Goal: Task Accomplishment & Management: Complete application form

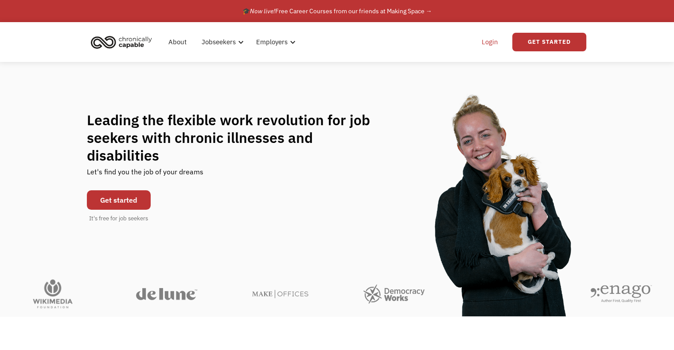
click at [499, 39] on link "Login" at bounding box center [489, 42] width 27 height 28
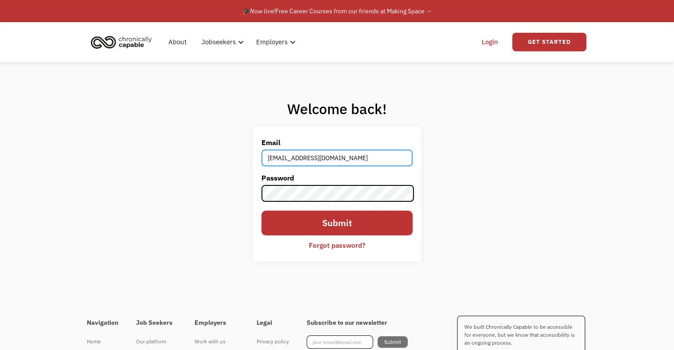
type input "alexwblue9@gmail.com"
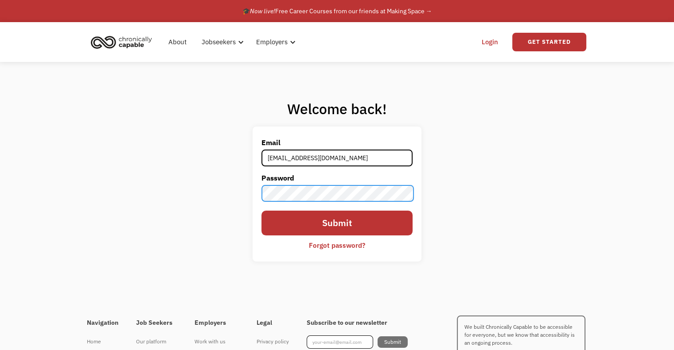
click at [261, 211] on input "Submit" at bounding box center [336, 223] width 151 height 25
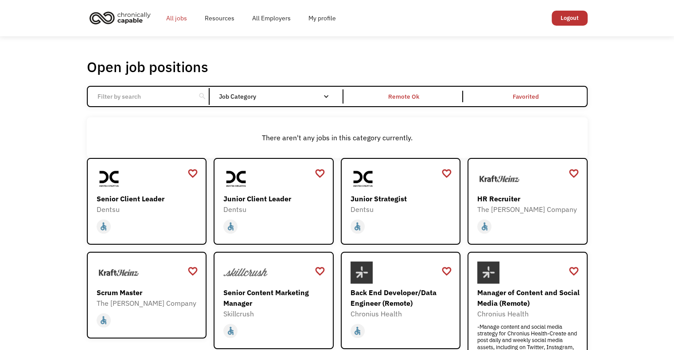
click at [172, 16] on link "All jobs" at bounding box center [176, 18] width 39 height 28
click at [228, 17] on link "Resources" at bounding box center [219, 18] width 47 height 28
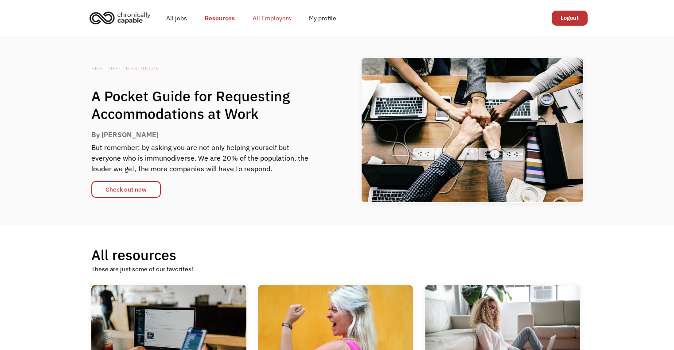
click at [260, 14] on link "All Employers" at bounding box center [272, 18] width 56 height 28
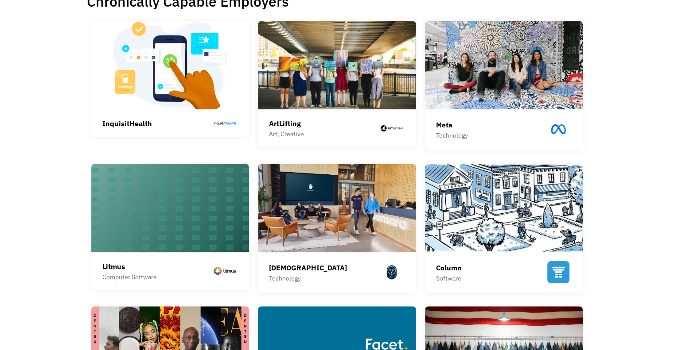
scroll to position [234, 0]
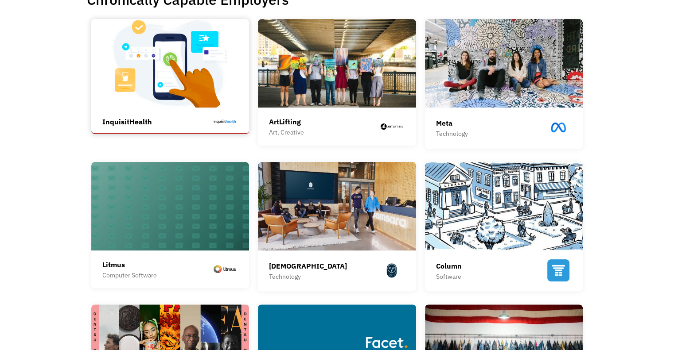
click at [210, 98] on img at bounding box center [170, 63] width 158 height 89
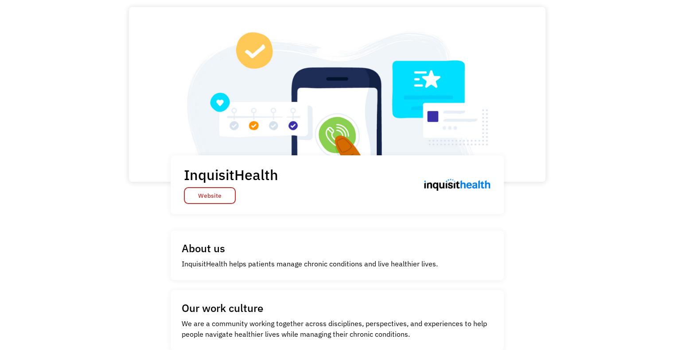
scroll to position [37, 0]
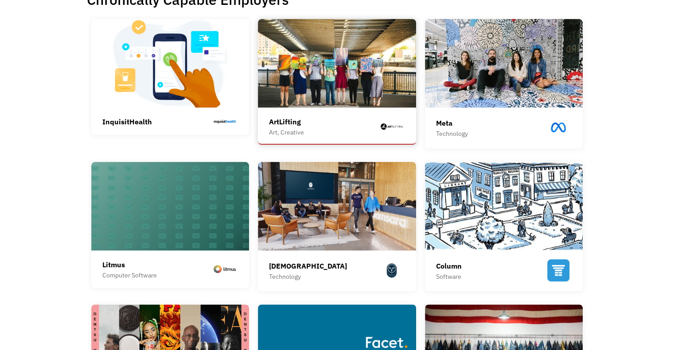
click at [281, 58] on img at bounding box center [337, 63] width 158 height 89
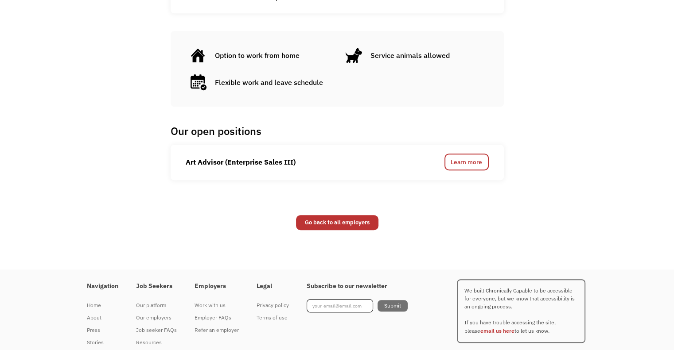
scroll to position [471, 0]
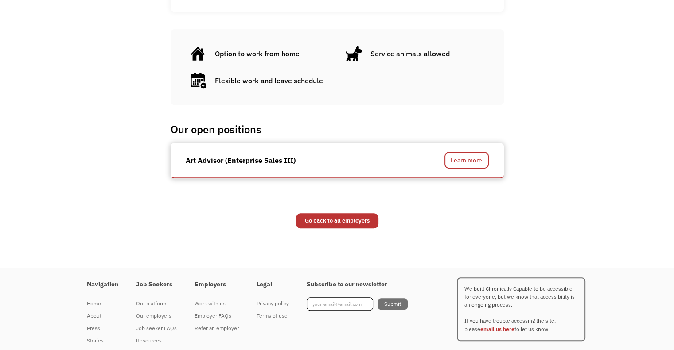
click at [456, 168] on div "Art Advisor (Enterprise Sales III) Learn more" at bounding box center [337, 160] width 333 height 35
click at [459, 162] on link "Learn more" at bounding box center [466, 160] width 44 height 17
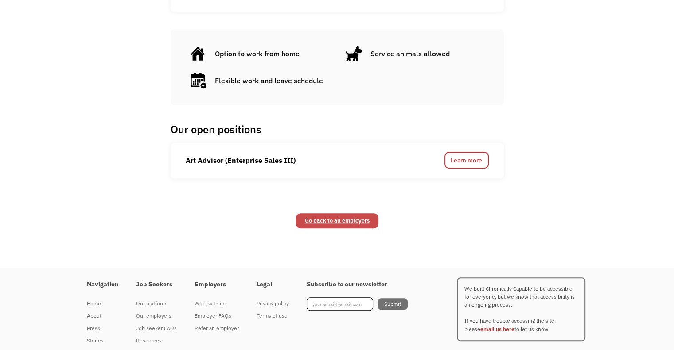
click at [317, 220] on link "Go back to all employers" at bounding box center [337, 221] width 82 height 15
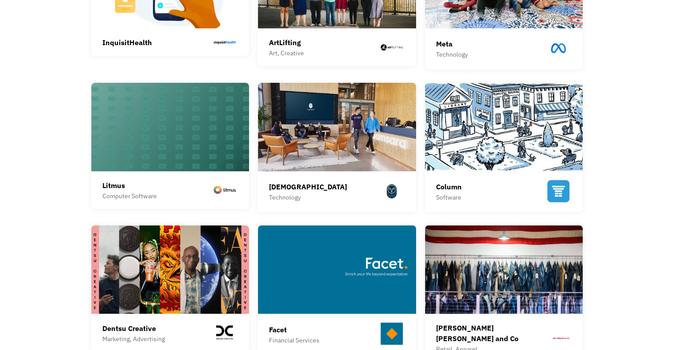
scroll to position [314, 0]
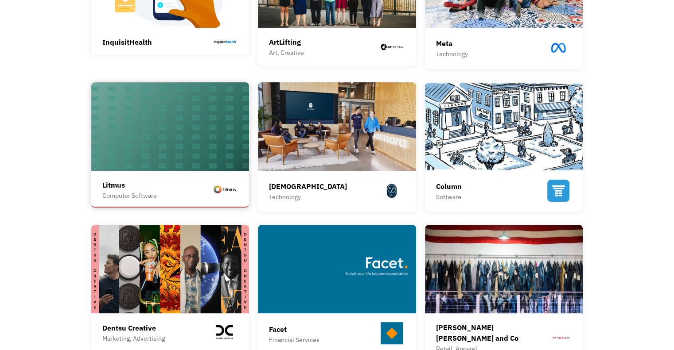
click at [202, 180] on div "Litmus Computer Software" at bounding box center [170, 190] width 136 height 21
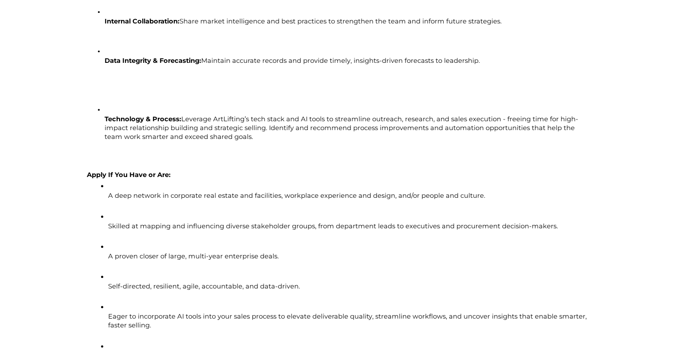
scroll to position [964, 0]
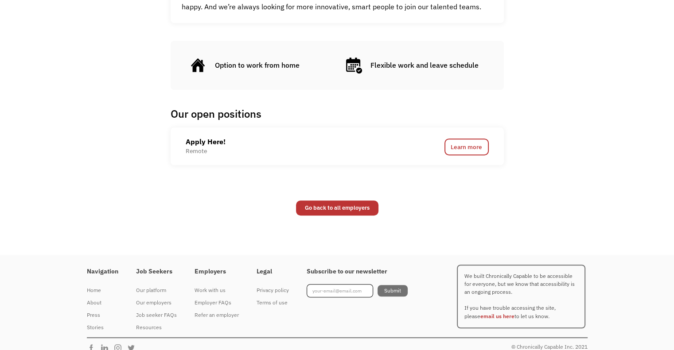
scroll to position [508, 0]
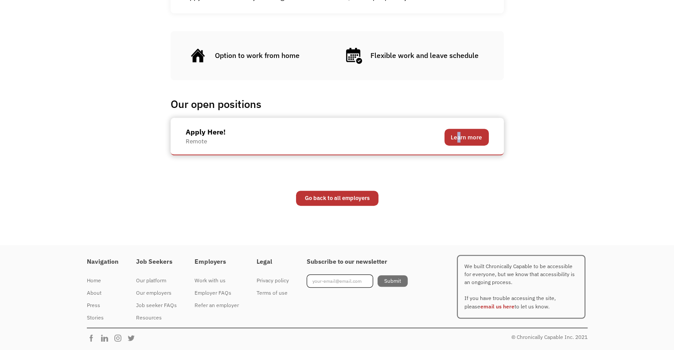
drag, startPoint x: 455, startPoint y: 145, endPoint x: 461, endPoint y: 137, distance: 10.2
click at [461, 137] on div "Apply Here! Remote Learn more" at bounding box center [337, 137] width 333 height 38
click at [461, 137] on link "Learn more" at bounding box center [466, 137] width 44 height 17
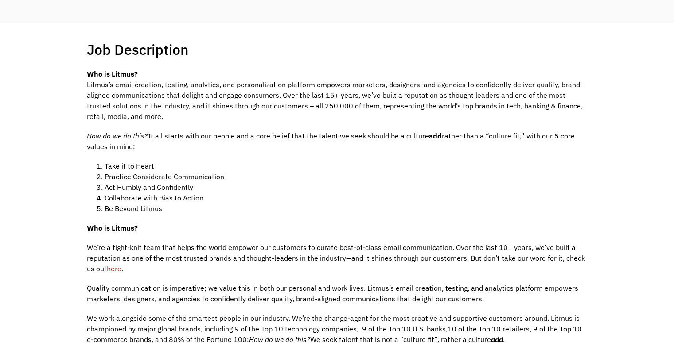
scroll to position [158, 0]
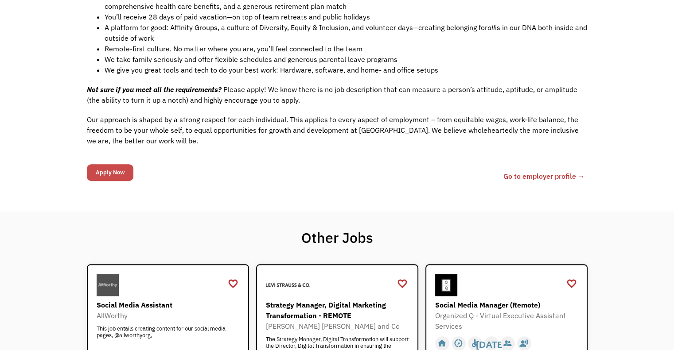
click at [100, 165] on input "Apply Now" at bounding box center [110, 172] width 47 height 17
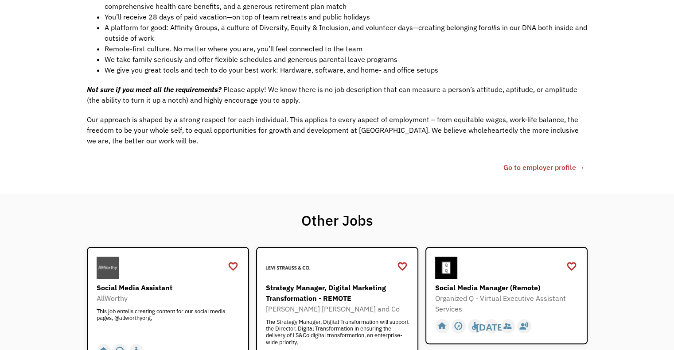
click at [512, 162] on link "Go to employer profile →" at bounding box center [544, 167] width 82 height 11
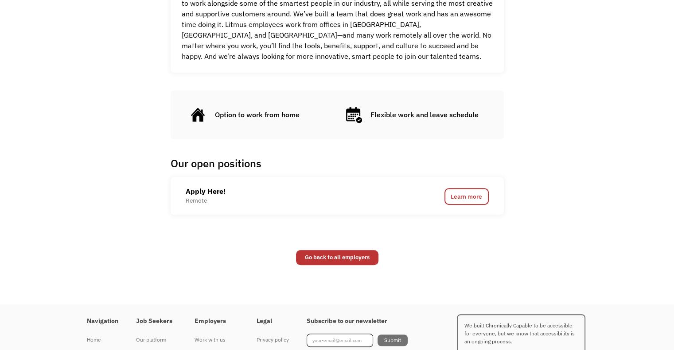
scroll to position [451, 0]
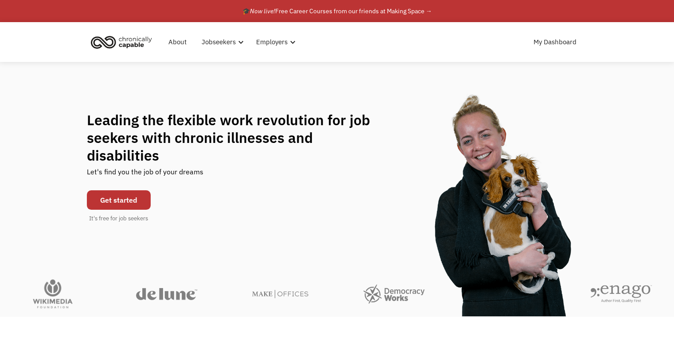
click at [525, 47] on div "My Dashboard" at bounding box center [473, 42] width 226 height 28
click at [539, 50] on link "My Dashboard" at bounding box center [555, 42] width 54 height 28
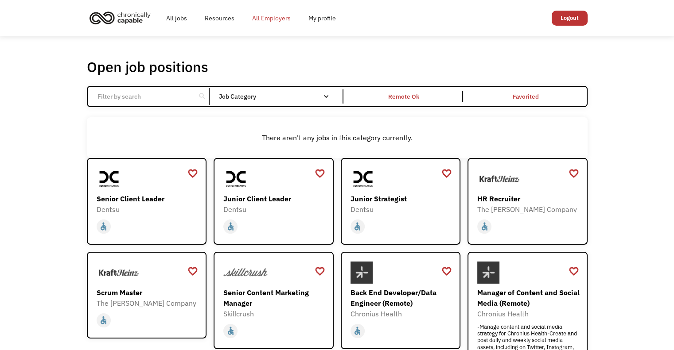
click at [264, 17] on link "All Employers" at bounding box center [271, 18] width 56 height 28
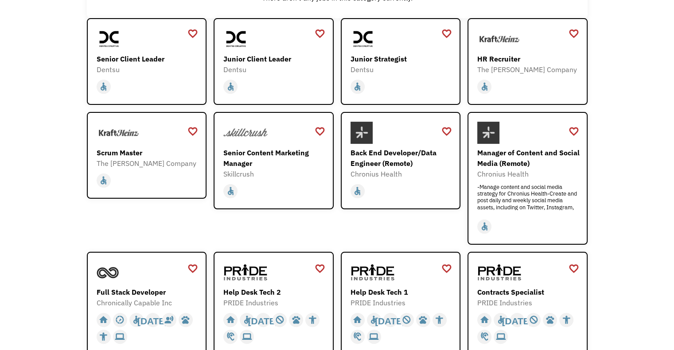
scroll to position [321, 0]
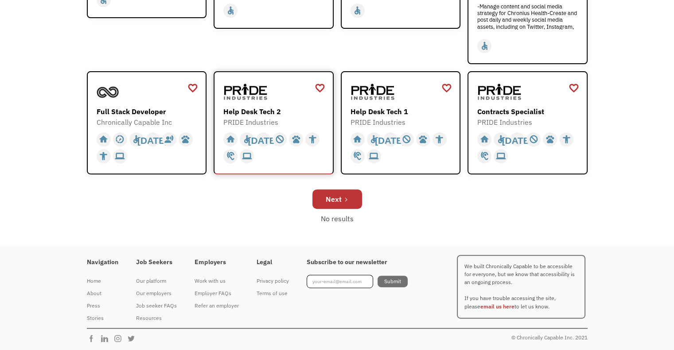
click at [276, 113] on div "Help Desk Tech 2" at bounding box center [274, 111] width 103 height 11
click at [398, 99] on div at bounding box center [401, 92] width 103 height 22
click at [505, 94] on img at bounding box center [499, 92] width 44 height 22
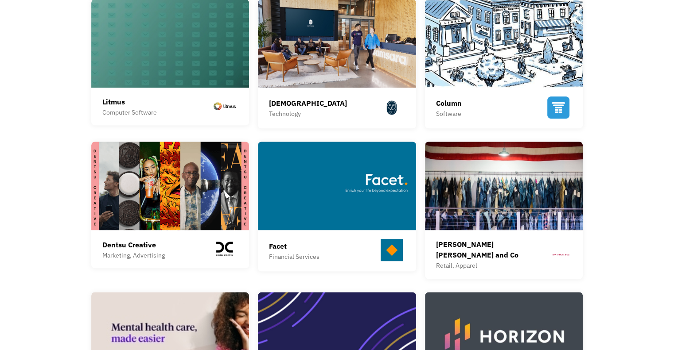
scroll to position [401, 0]
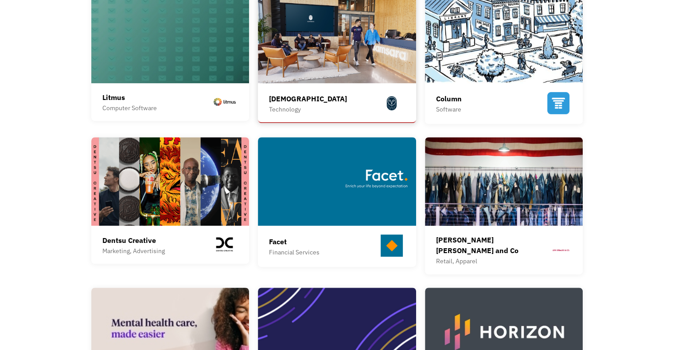
click at [351, 88] on div "Samsara Technology Samsara is the pioneer of the Connected Operations™ Cloud, w…" at bounding box center [337, 105] width 136 height 35
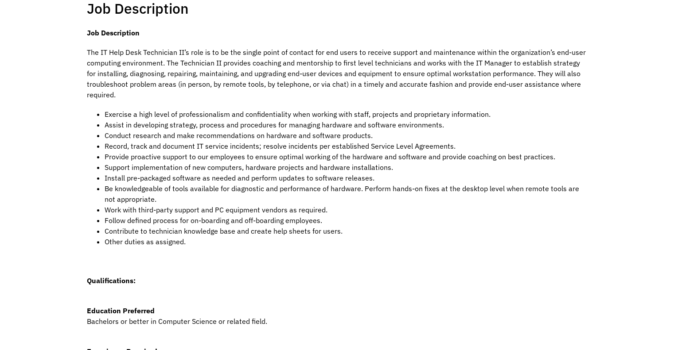
scroll to position [198, 0]
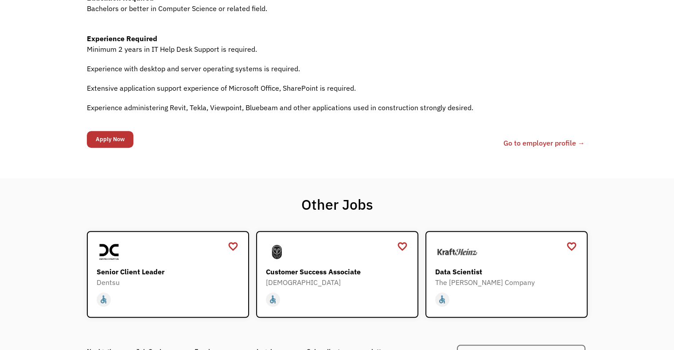
scroll to position [483, 0]
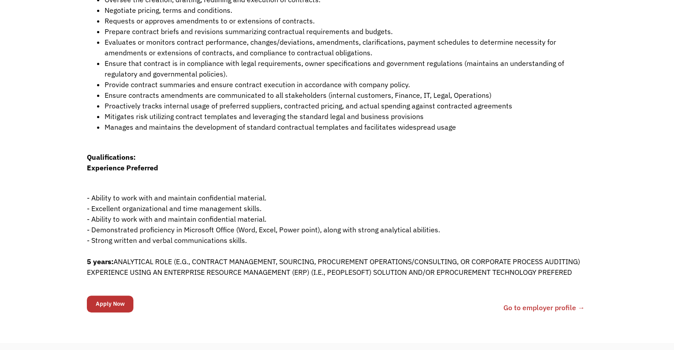
scroll to position [262, 0]
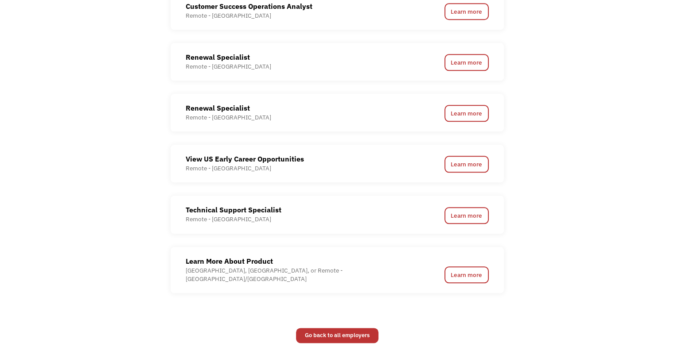
scroll to position [1101, 0]
